Goal: Information Seeking & Learning: Find specific fact

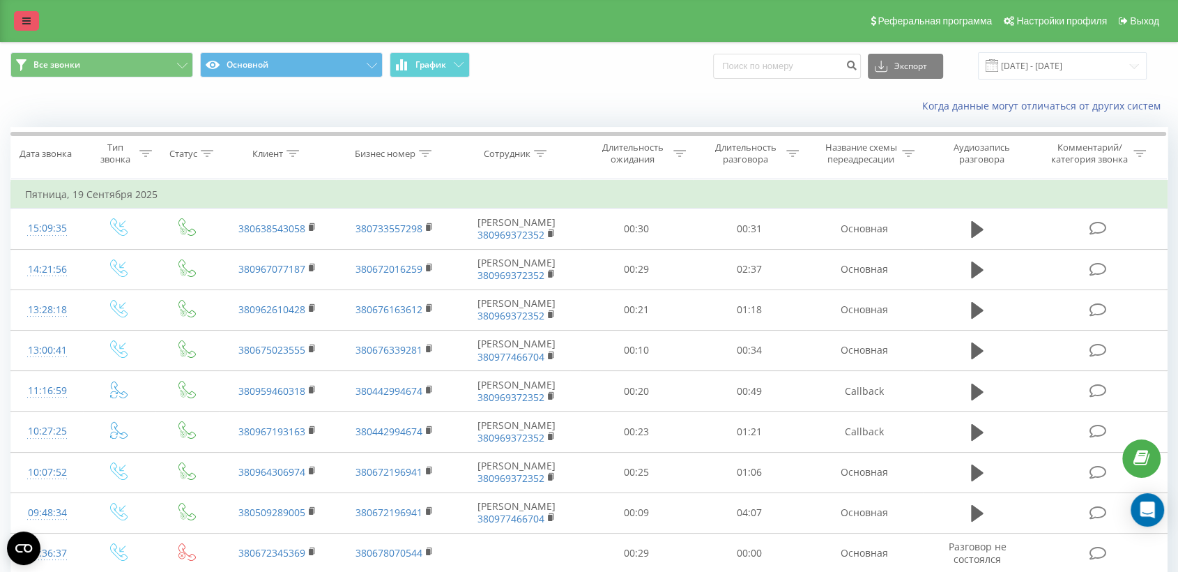
click at [30, 22] on icon at bounding box center [26, 21] width 8 height 10
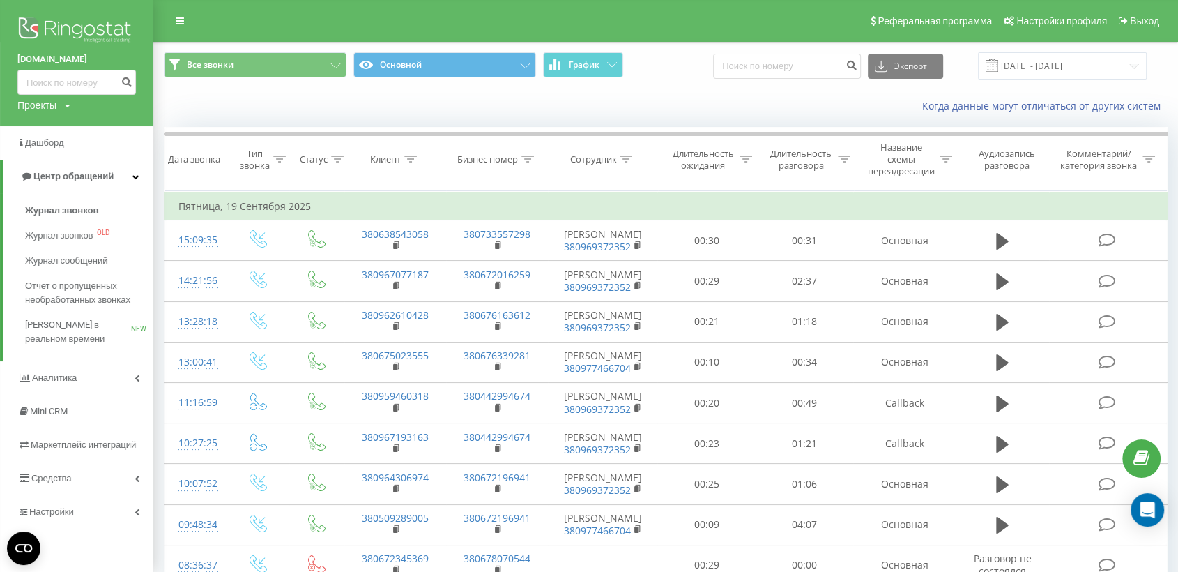
click at [84, 31] on img at bounding box center [76, 31] width 119 height 35
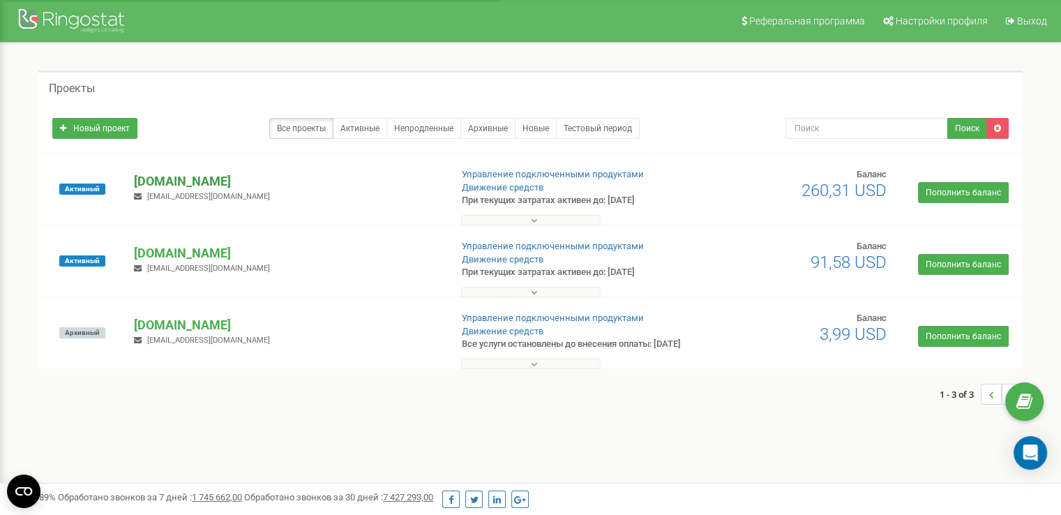
click at [170, 181] on p "[DOMAIN_NAME]" at bounding box center [286, 181] width 305 height 18
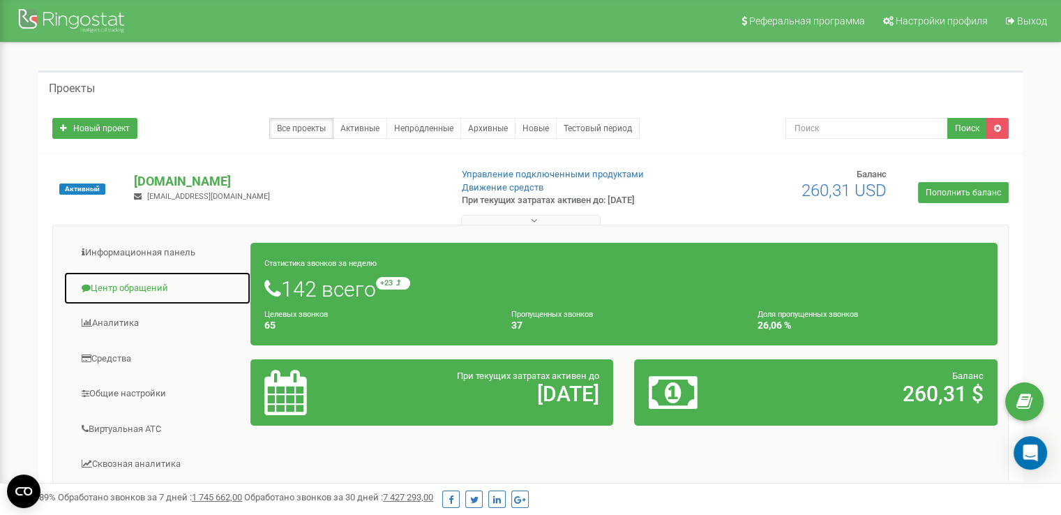
click at [119, 294] on link "Центр обращений" at bounding box center [157, 288] width 188 height 34
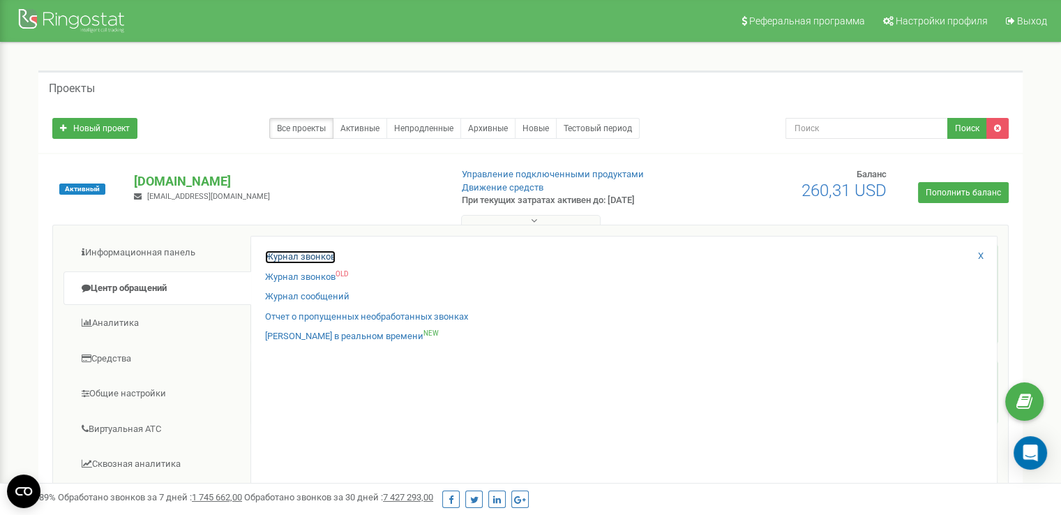
click at [307, 256] on link "Журнал звонков" at bounding box center [300, 256] width 70 height 13
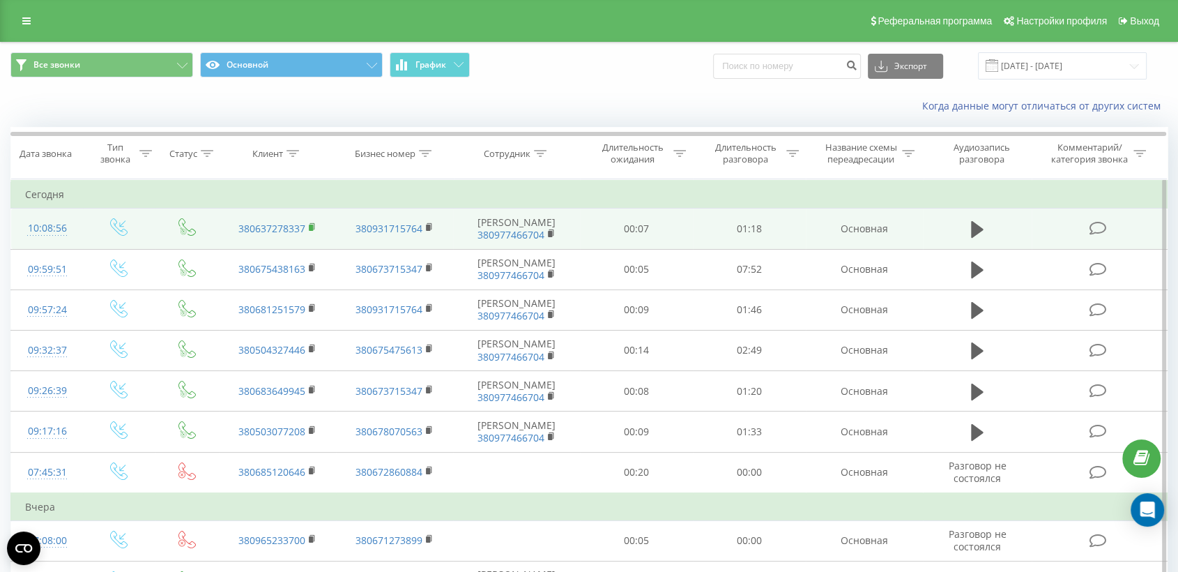
click at [310, 223] on icon at bounding box center [313, 227] width 8 height 10
click at [1059, 236] on td at bounding box center [1099, 228] width 135 height 40
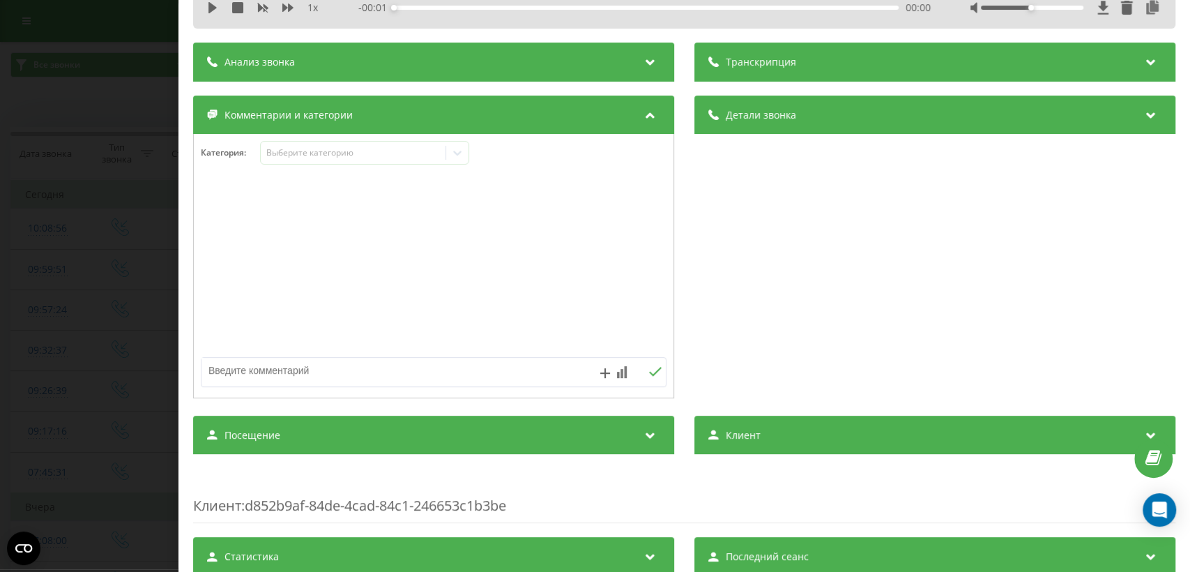
scroll to position [164, 0]
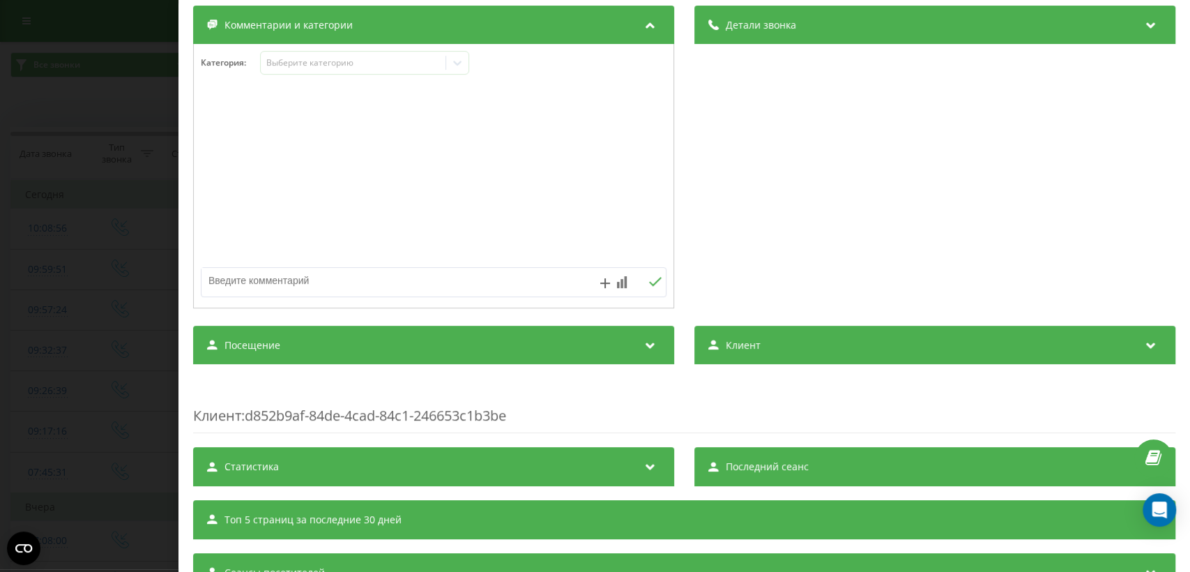
click at [591, 340] on div "Посещение" at bounding box center [433, 345] width 481 height 39
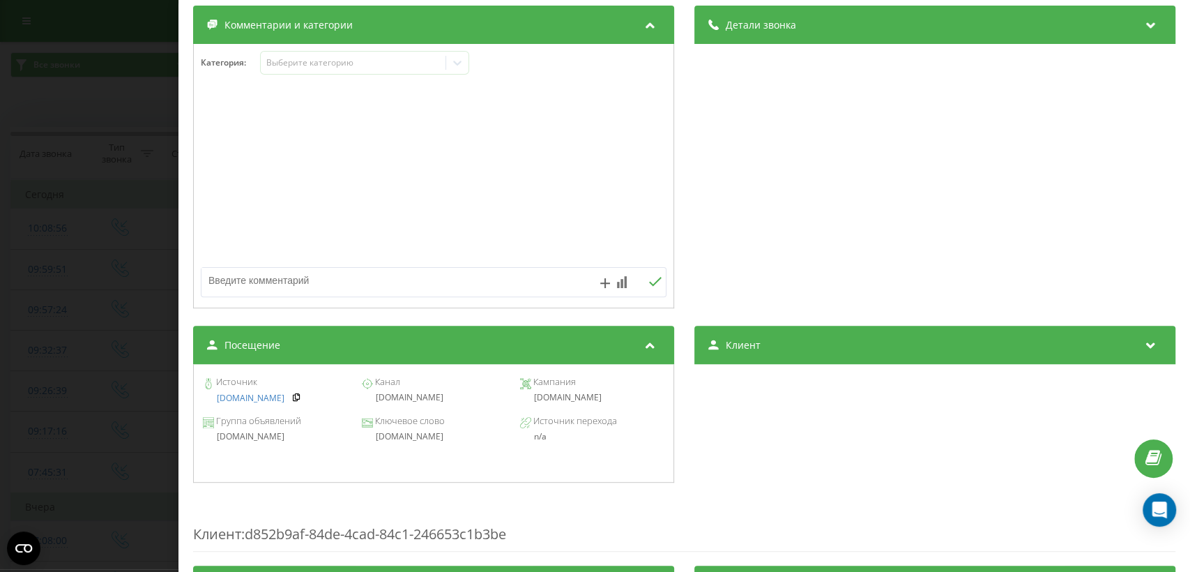
drag, startPoint x: 525, startPoint y: 402, endPoint x: 617, endPoint y: 402, distance: 92.0
click at [617, 402] on div "autoline.com.ua" at bounding box center [592, 398] width 144 height 10
copy div "autoline.com.ua"
